Goal: Task Accomplishment & Management: Complete application form

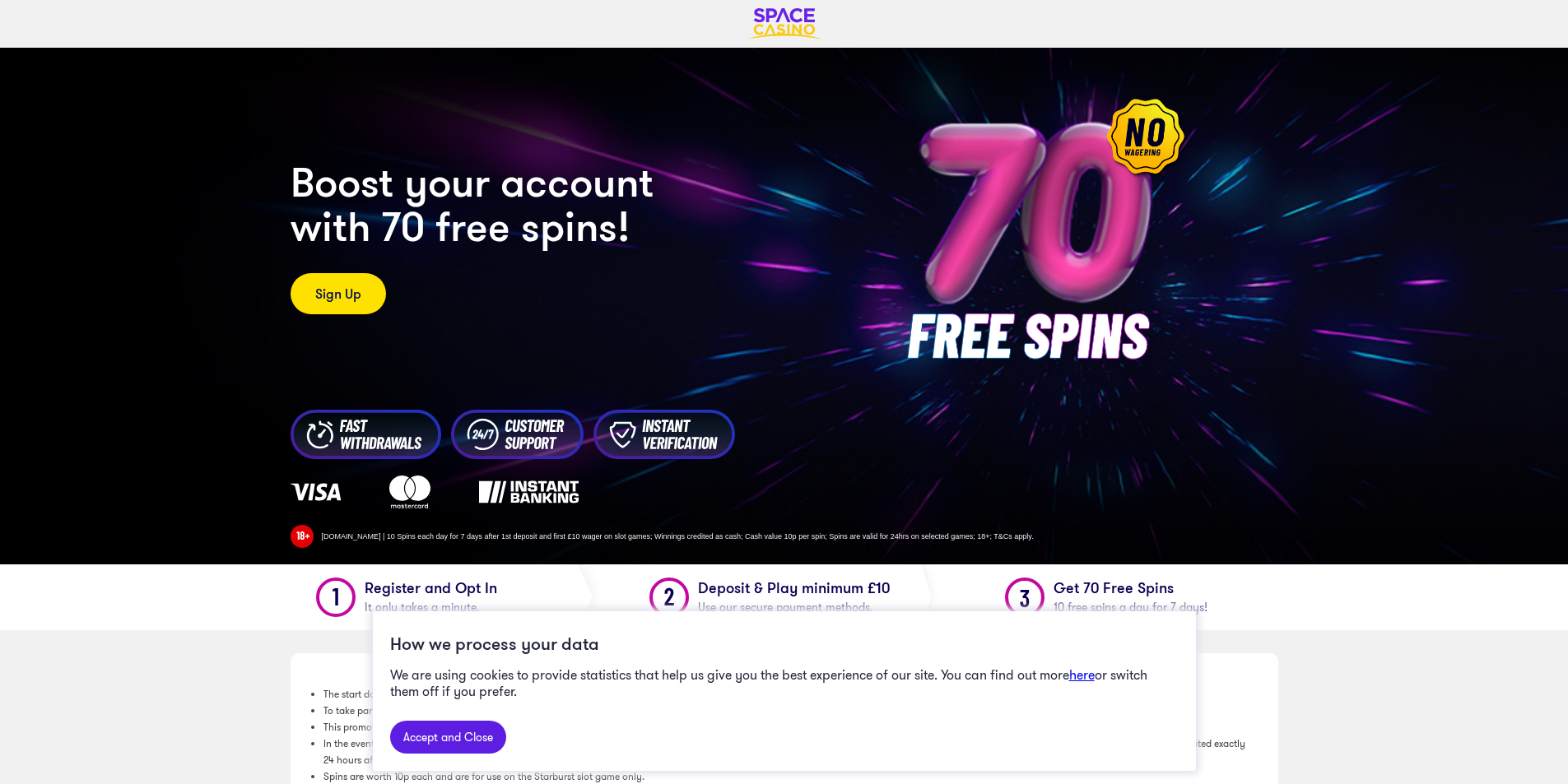
click at [362, 295] on link "Sign Up" at bounding box center [339, 293] width 96 height 41
click at [362, 297] on link "Sign Up" at bounding box center [339, 293] width 96 height 41
click at [345, 294] on link "Sign Up" at bounding box center [339, 293] width 96 height 41
click at [341, 300] on link "Sign Up" at bounding box center [339, 293] width 96 height 41
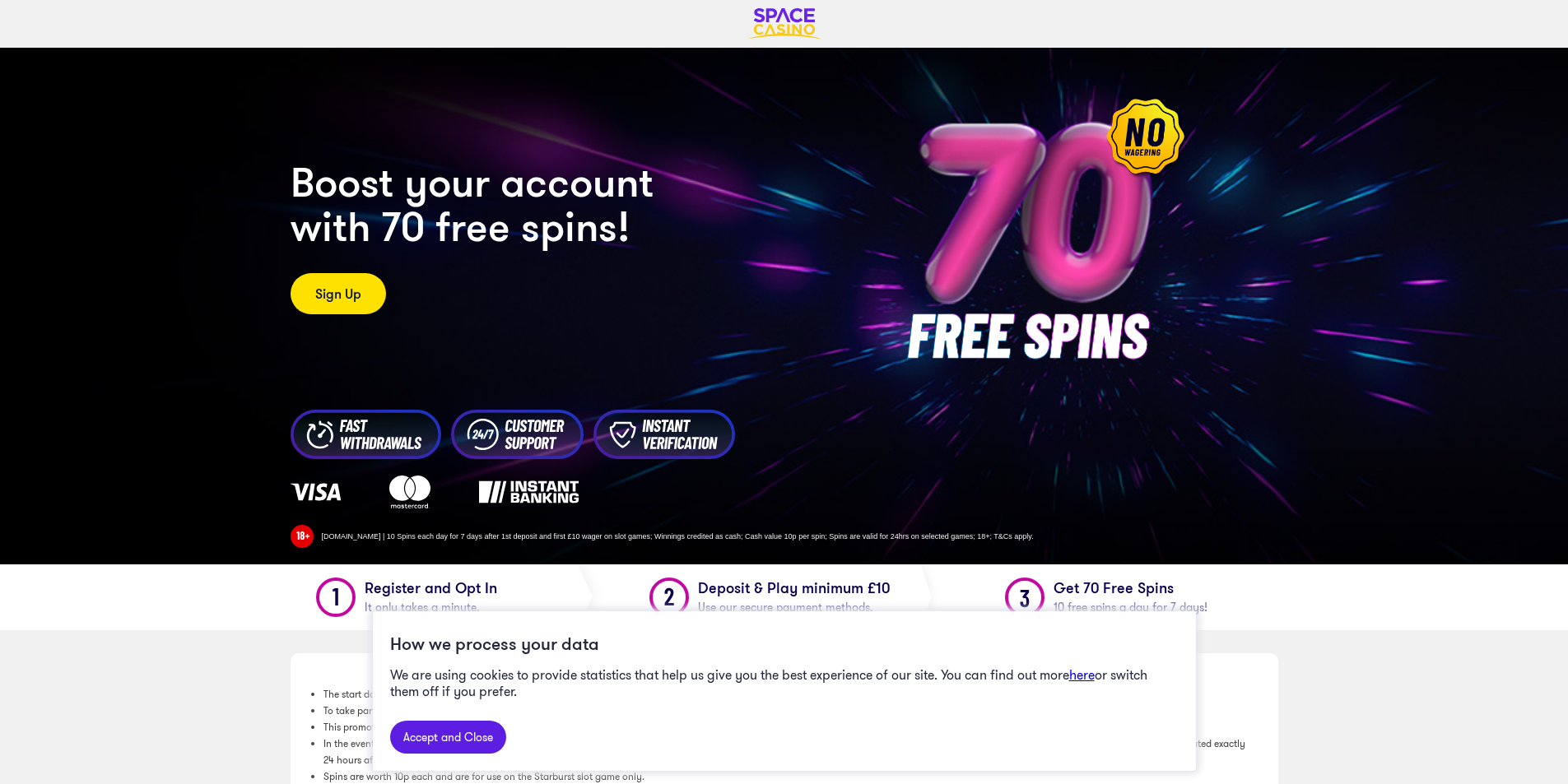
click at [341, 300] on link "Sign Up" at bounding box center [339, 293] width 96 height 41
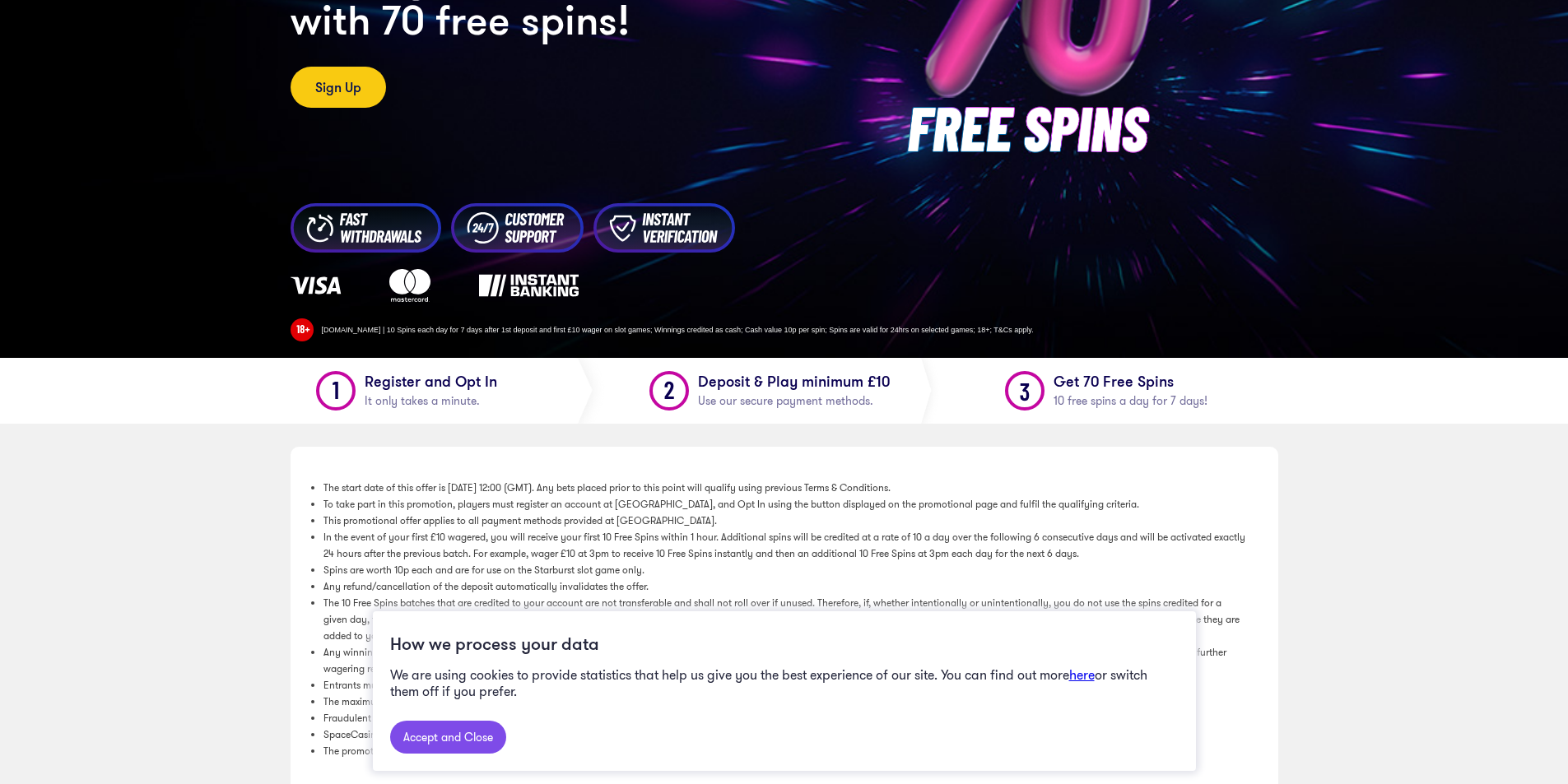
scroll to position [247, 0]
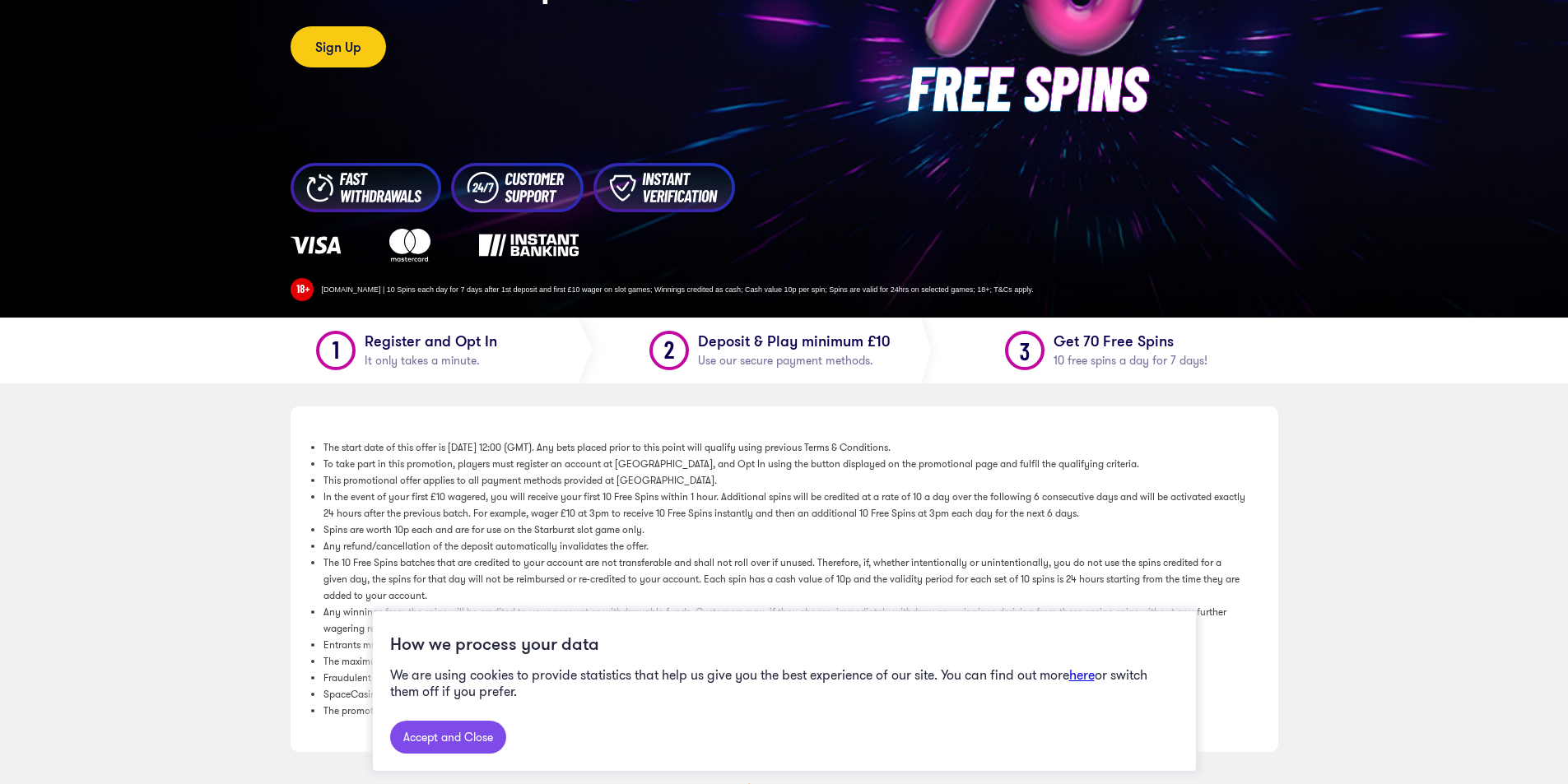
click at [473, 735] on link "Accept and Close" at bounding box center [448, 736] width 116 height 33
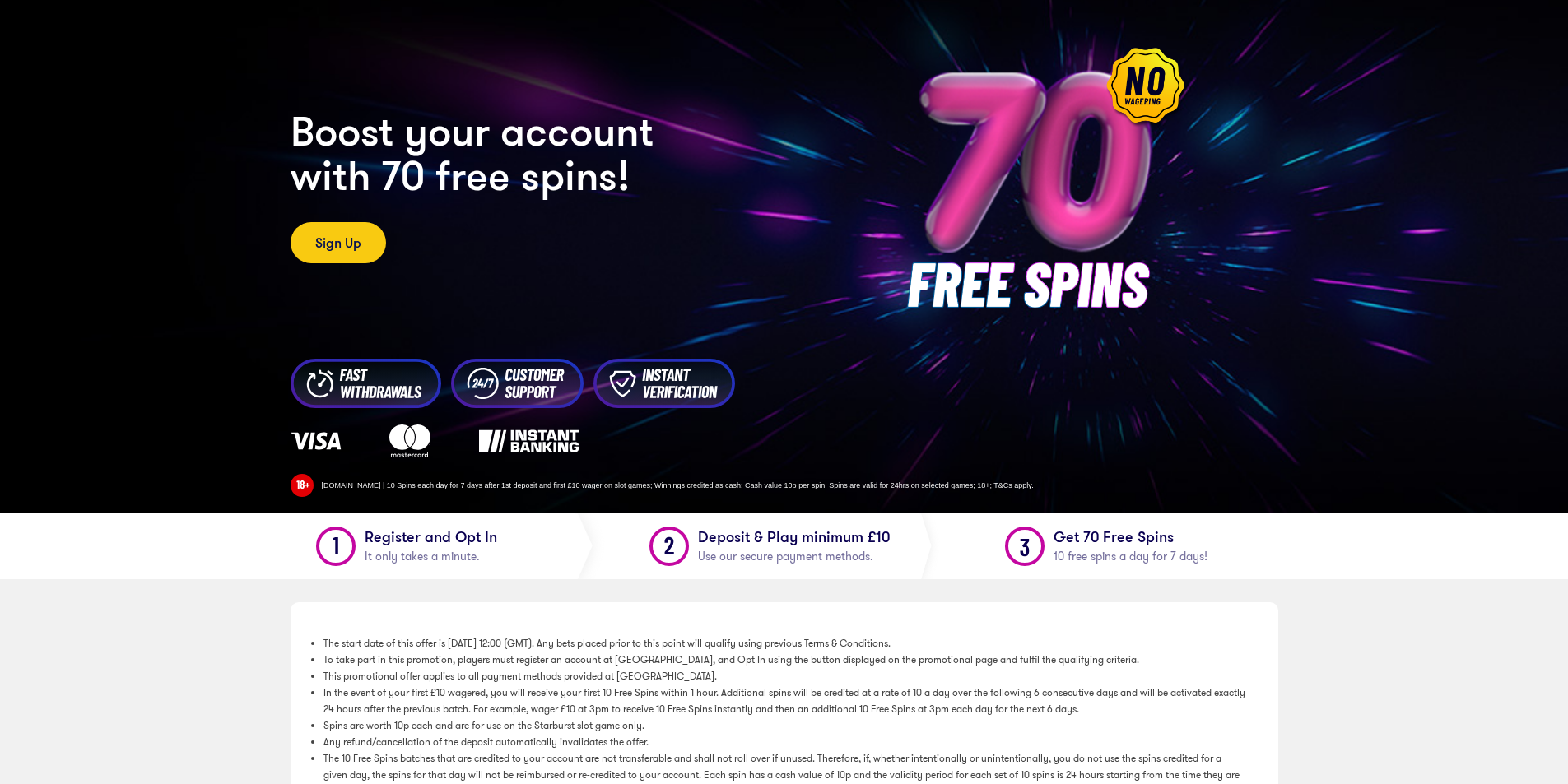
scroll to position [0, 0]
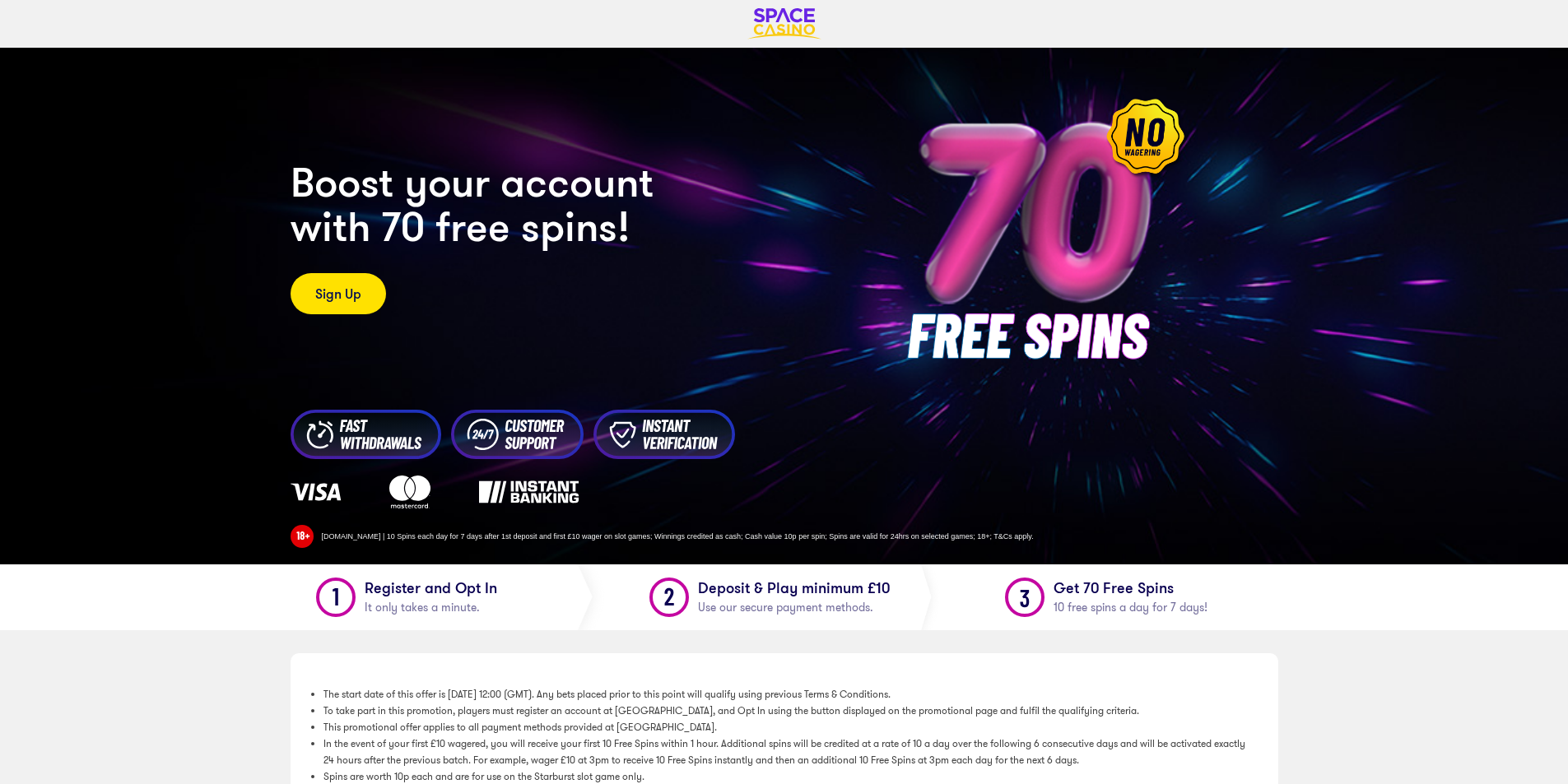
click at [349, 291] on link "Sign Up" at bounding box center [339, 293] width 96 height 41
click at [351, 293] on link "Sign Up" at bounding box center [339, 293] width 96 height 41
click at [768, 29] on img at bounding box center [784, 23] width 74 height 31
click at [362, 297] on link "Sign Up" at bounding box center [339, 293] width 96 height 41
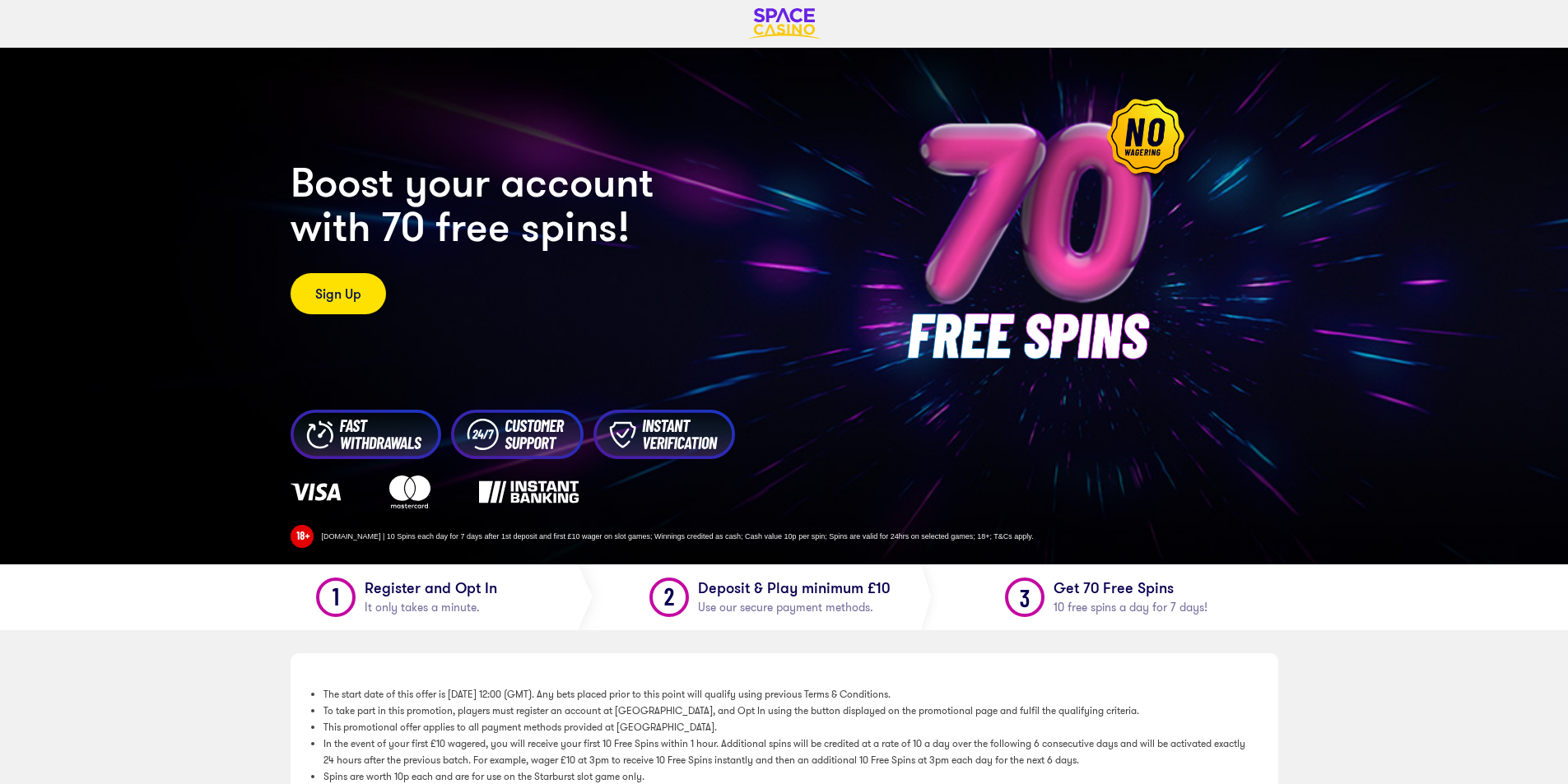
click at [362, 297] on link "Sign Up" at bounding box center [339, 293] width 96 height 41
click at [1138, 152] on img at bounding box center [1039, 237] width 346 height 346
